Goal: Task Accomplishment & Management: Use online tool/utility

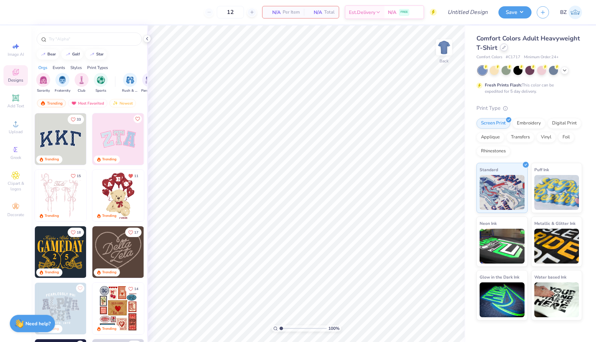
click at [504, 48] on icon at bounding box center [503, 47] width 3 height 3
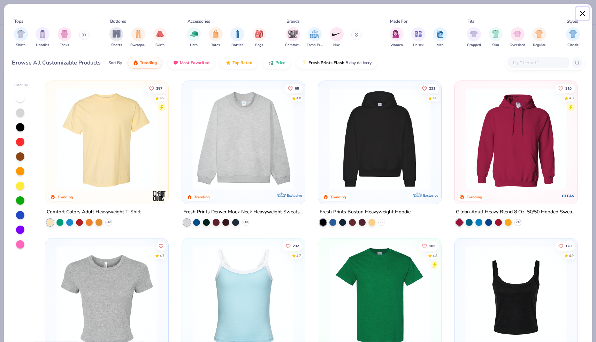
click at [584, 12] on button "Close" at bounding box center [582, 13] width 13 height 13
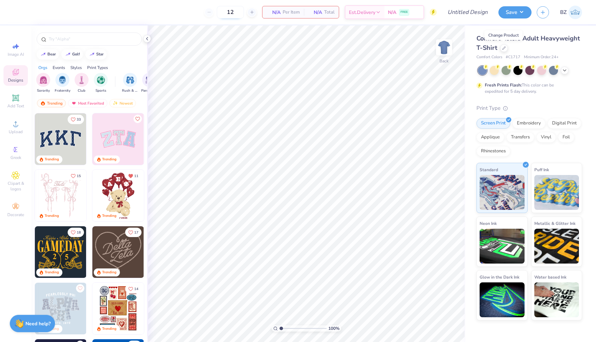
click at [234, 12] on input "12" at bounding box center [230, 12] width 27 height 13
type input "1"
type input "20"
click at [503, 48] on icon at bounding box center [503, 47] width 3 height 3
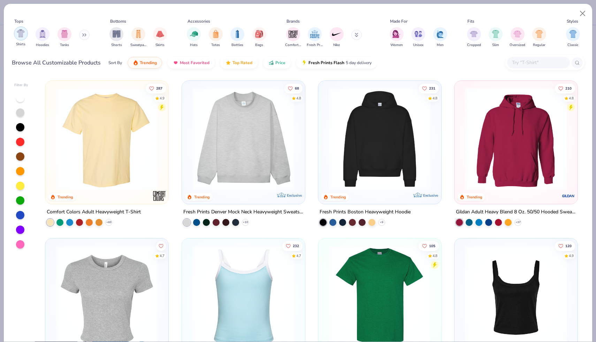
click at [18, 33] on img "filter for Shirts" at bounding box center [21, 33] width 8 height 8
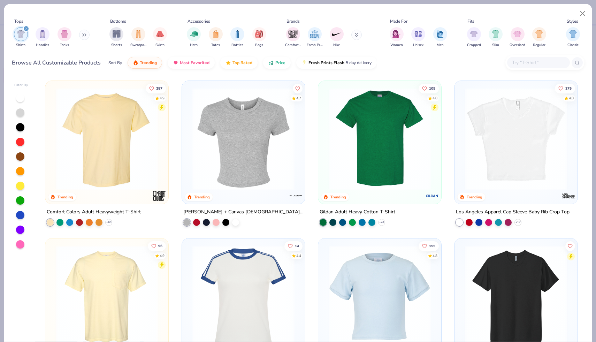
click at [348, 138] on img at bounding box center [379, 139] width 109 height 102
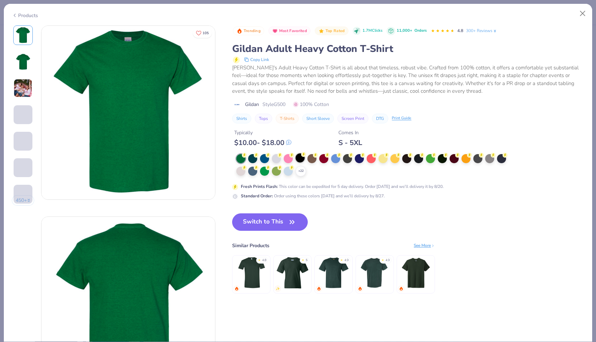
click at [301, 158] on div at bounding box center [299, 157] width 9 height 9
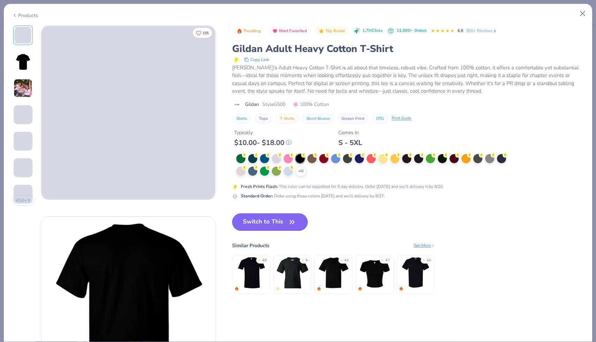
click at [277, 219] on button "Switch to This" at bounding box center [270, 221] width 76 height 17
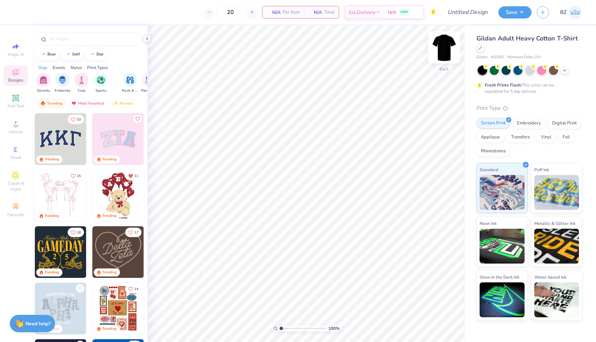
click at [447, 47] on img at bounding box center [444, 47] width 28 height 28
click at [445, 47] on img at bounding box center [444, 47] width 28 height 28
click at [11, 126] on icon at bounding box center [15, 123] width 8 height 8
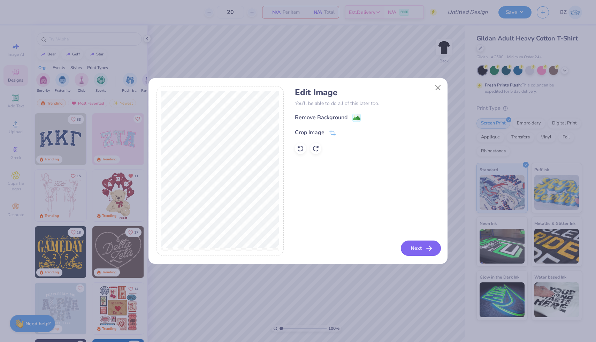
click at [420, 246] on button "Next" at bounding box center [421, 247] width 40 height 15
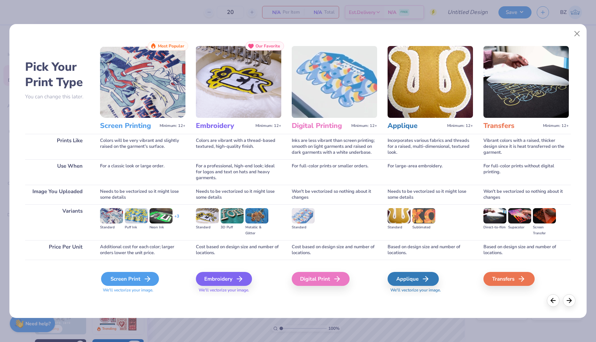
click at [143, 276] on icon at bounding box center [147, 279] width 8 height 8
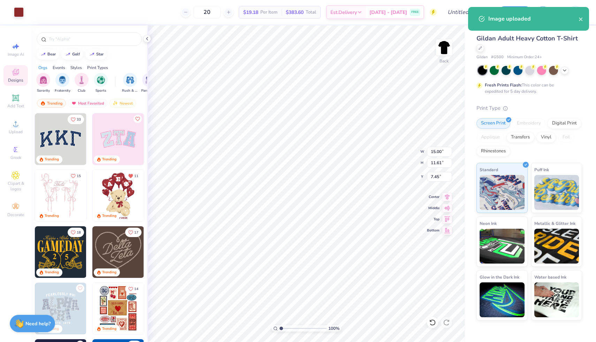
type input "5.08"
type input "3.93"
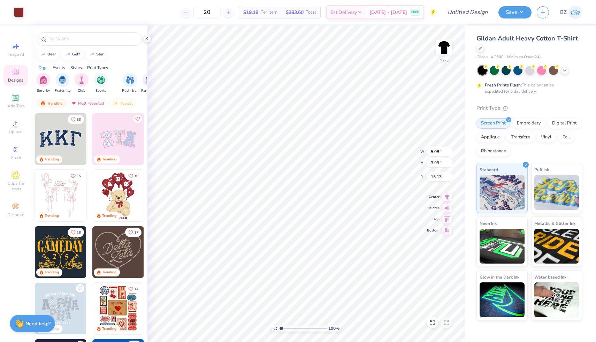
type input "3.00"
click at [440, 52] on img at bounding box center [444, 47] width 28 height 28
click at [16, 101] on icon at bounding box center [15, 98] width 8 height 8
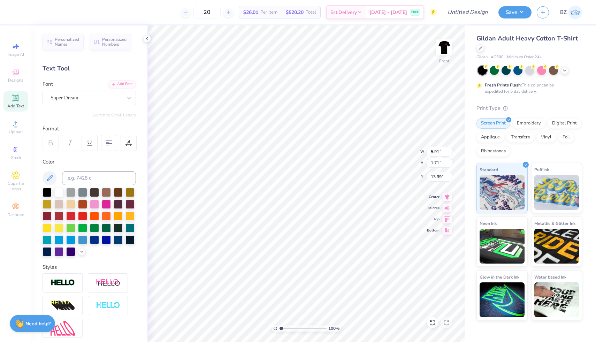
scroll to position [0, 0]
type textarea "CREW"
click at [117, 97] on div "Super Dream" at bounding box center [86, 97] width 73 height 11
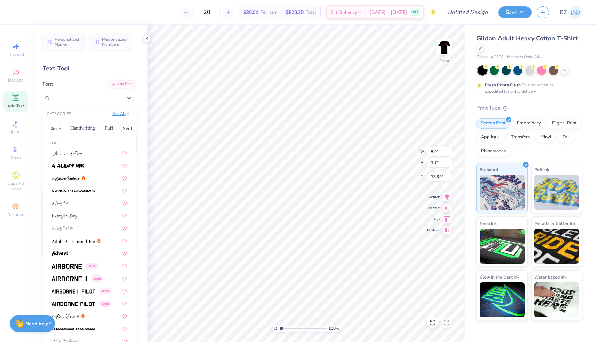
click at [126, 112] on button "See All" at bounding box center [121, 113] width 22 height 7
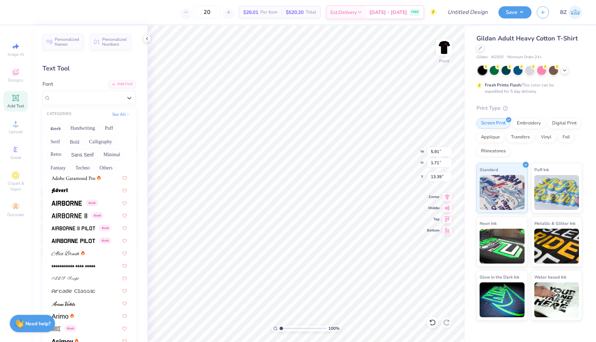
scroll to position [103, 0]
click at [71, 216] on img at bounding box center [70, 215] width 36 height 5
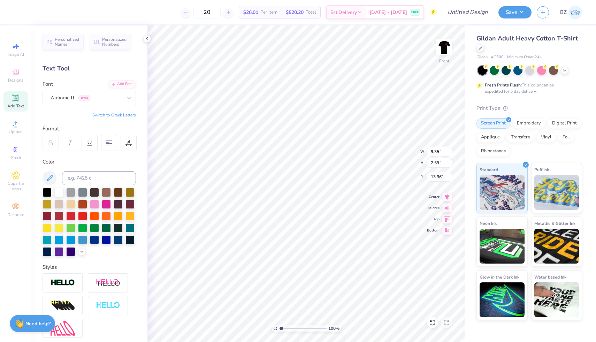
type input "9.35"
type input "2.59"
type input "3.00"
click at [441, 52] on img at bounding box center [444, 47] width 28 height 28
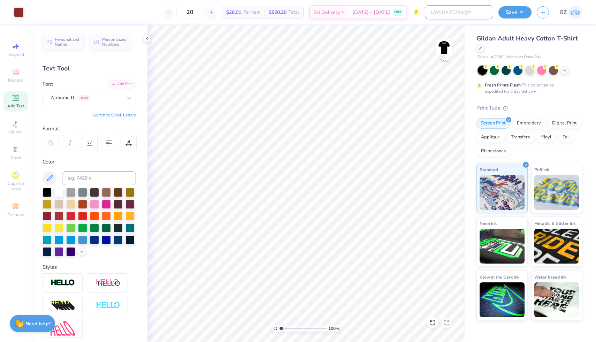
click at [477, 15] on input "Design Title" at bounding box center [459, 12] width 68 height 14
type input "film maker shirts"
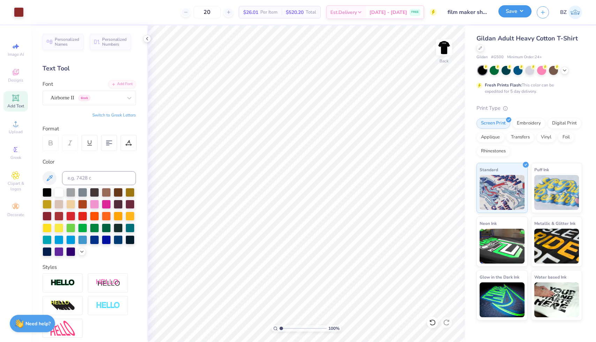
click at [518, 9] on button "Save" at bounding box center [514, 11] width 33 height 12
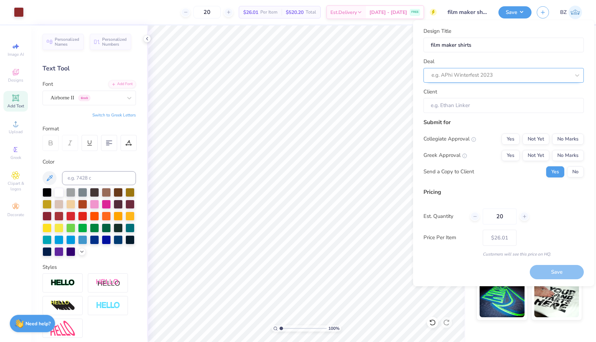
click at [517, 74] on div at bounding box center [500, 74] width 139 height 9
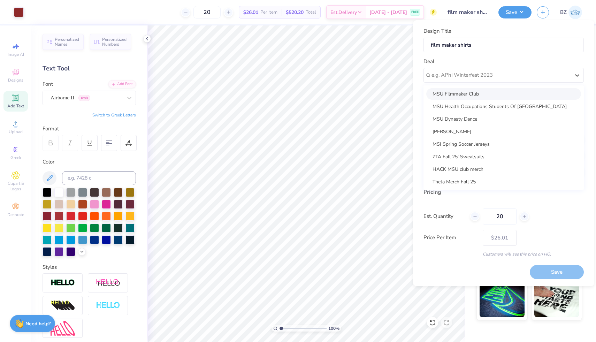
click at [505, 94] on div "MSU Filmmaker Club" at bounding box center [503, 93] width 155 height 11
type input "[PERSON_NAME]"
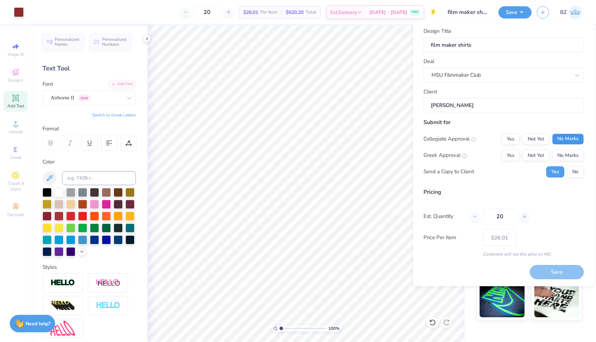
click at [564, 142] on button "No Marks" at bounding box center [568, 138] width 32 height 11
click at [565, 156] on button "No Marks" at bounding box center [568, 155] width 32 height 11
click at [544, 272] on button "Save" at bounding box center [557, 272] width 54 height 14
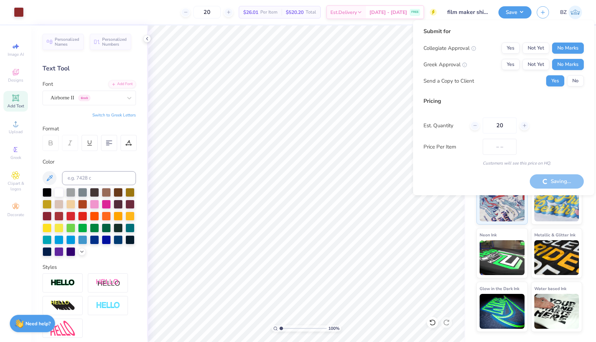
type input "$26.01"
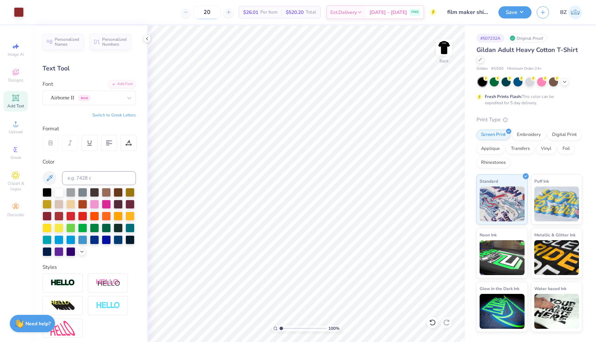
click at [221, 11] on input "20" at bounding box center [206, 12] width 27 height 13
type input "2"
type input "50"
drag, startPoint x: 220, startPoint y: 11, endPoint x: 191, endPoint y: 11, distance: 29.6
click at [191, 11] on div "50" at bounding box center [207, 12] width 52 height 13
